Goal: Find specific page/section: Find specific page/section

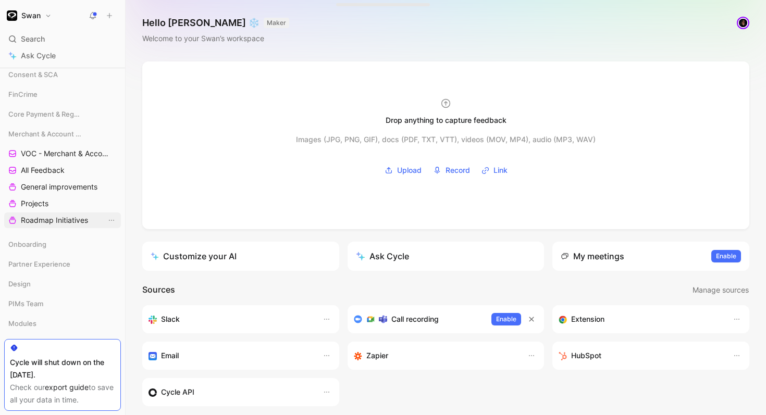
scroll to position [484, 0]
click at [49, 200] on link "Projects" at bounding box center [62, 203] width 117 height 16
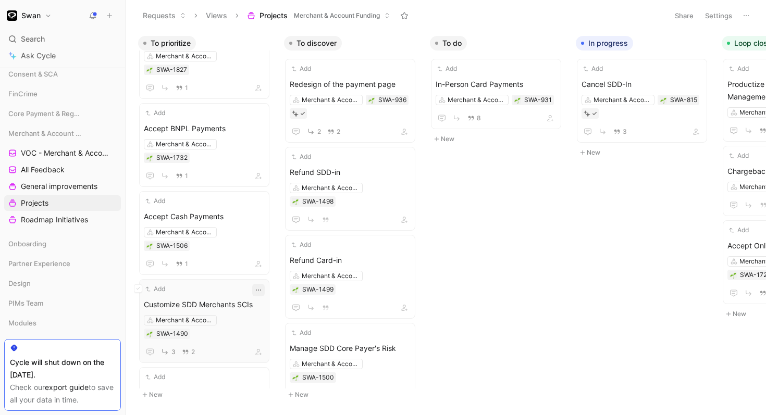
scroll to position [296, 0]
click at [183, 257] on button "1" at bounding box center [182, 262] width 17 height 11
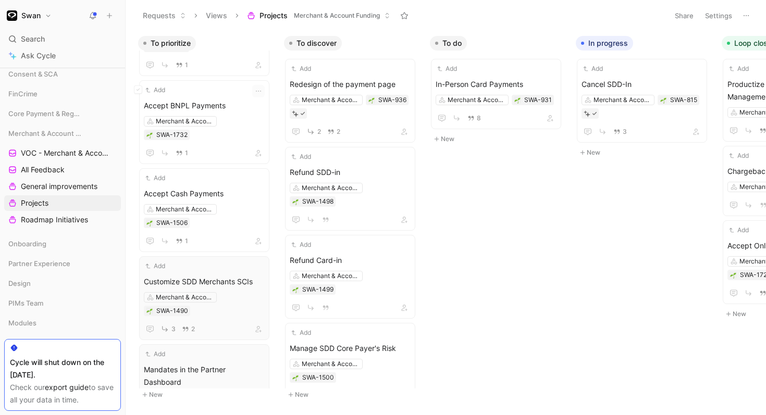
scroll to position [0, 0]
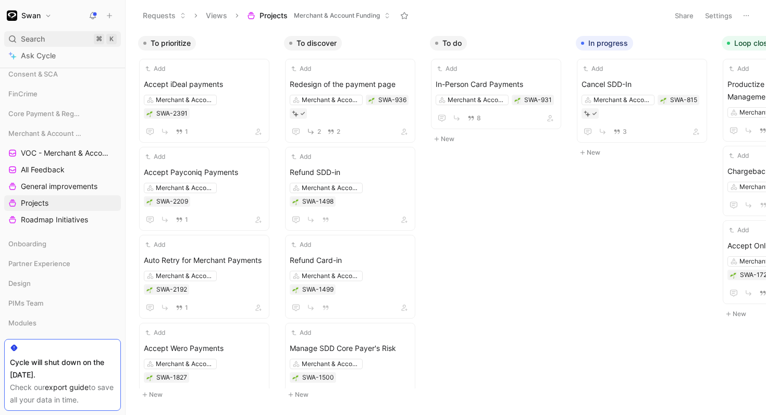
click at [54, 40] on div "Search ⌘ K" at bounding box center [62, 39] width 117 height 16
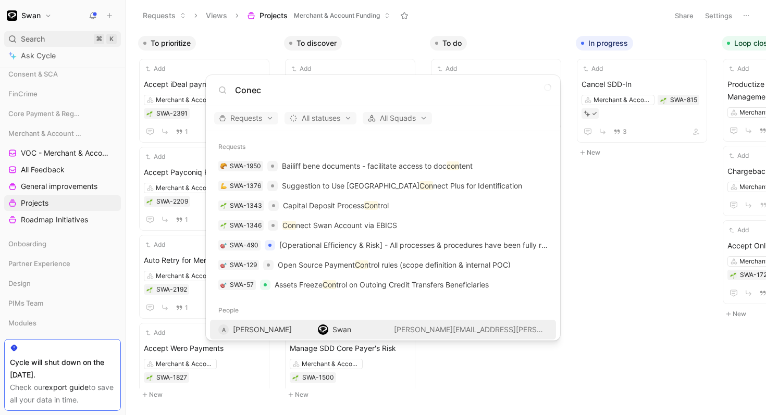
type input "Conecs"
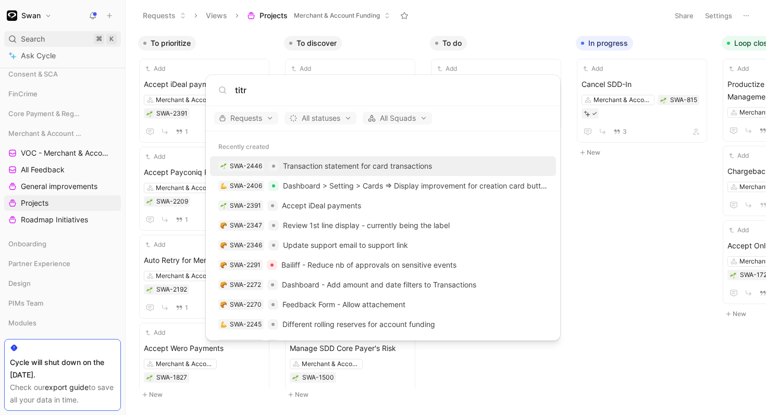
type input "titre"
type input "restaurant"
